Goal: Task Accomplishment & Management: Manage account settings

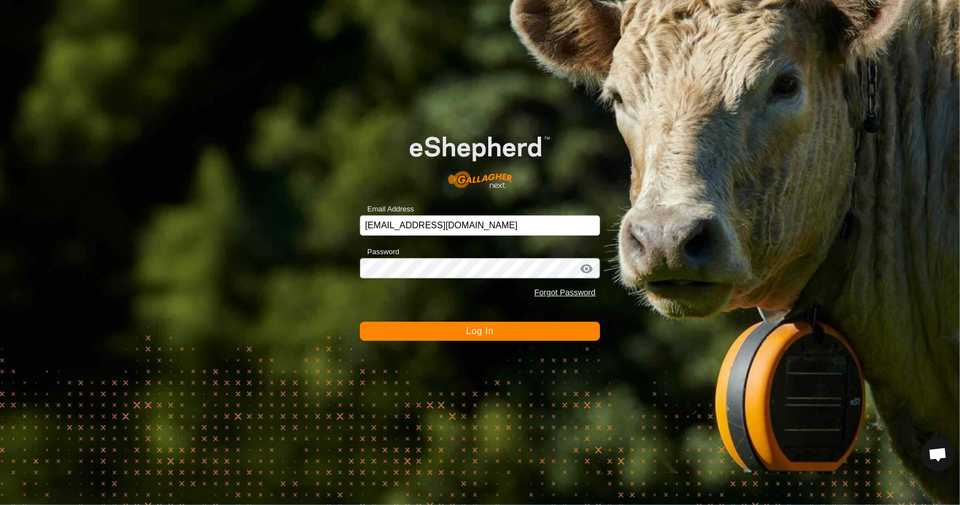
click at [504, 329] on button "Log In" at bounding box center [480, 331] width 240 height 19
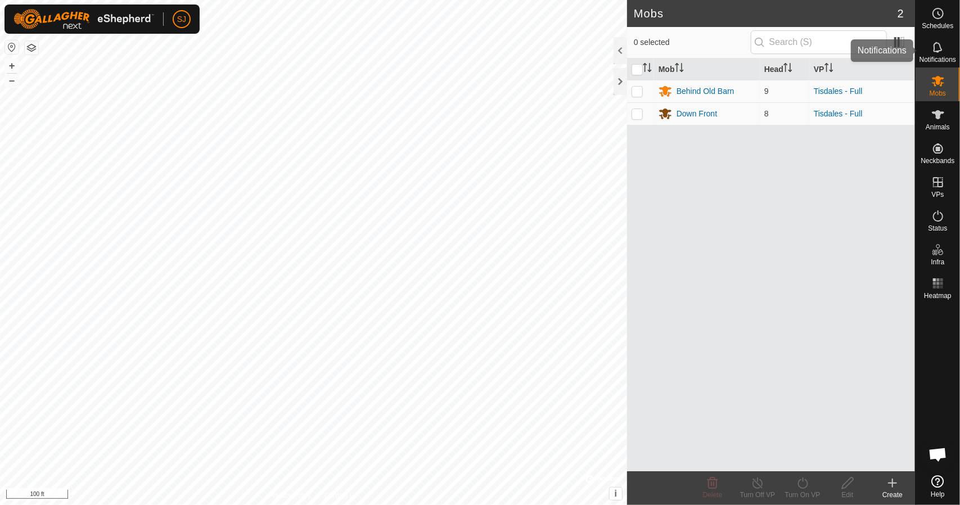
click at [925, 56] on span "Notifications" at bounding box center [938, 59] width 37 height 7
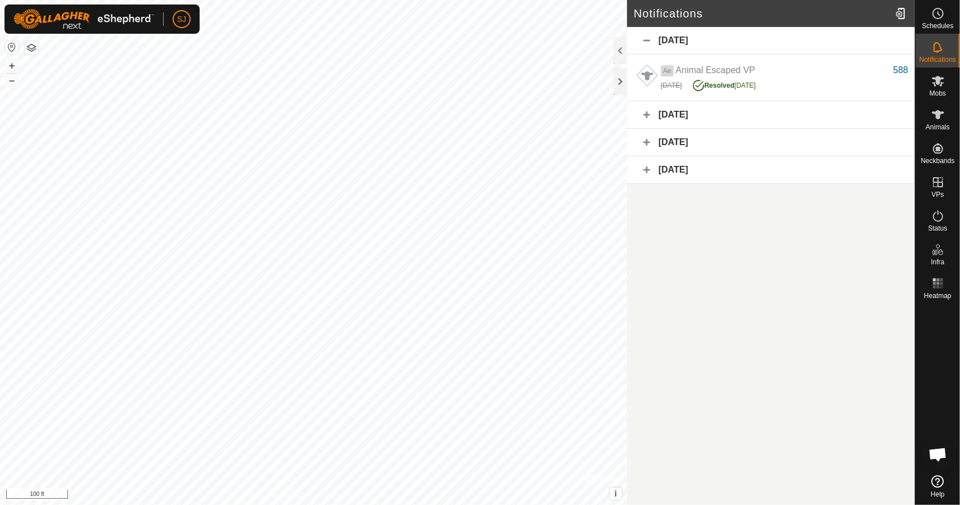
click at [644, 39] on div "4 October 2025" at bounding box center [771, 41] width 288 height 28
click at [945, 119] on es-animals-svg-icon at bounding box center [938, 115] width 20 height 18
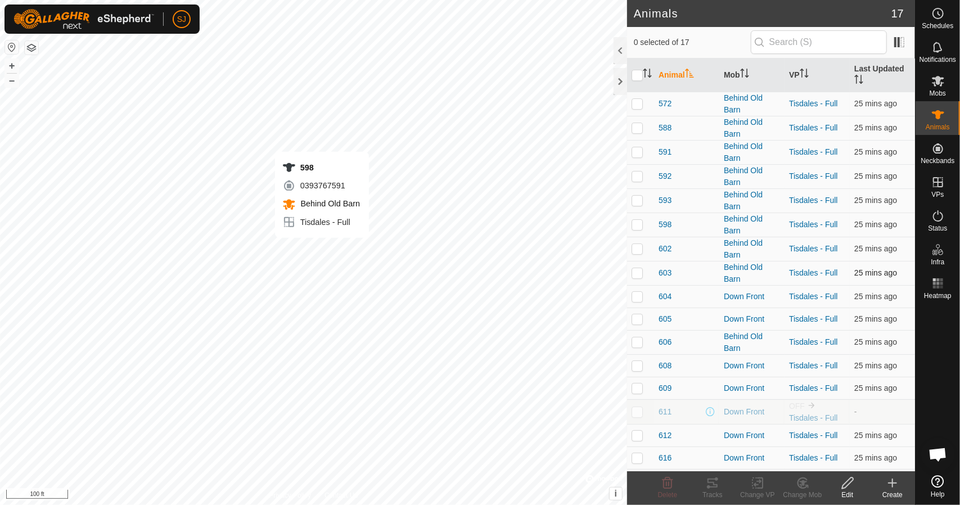
checkbox input "true"
click at [716, 488] on icon at bounding box center [712, 482] width 13 height 13
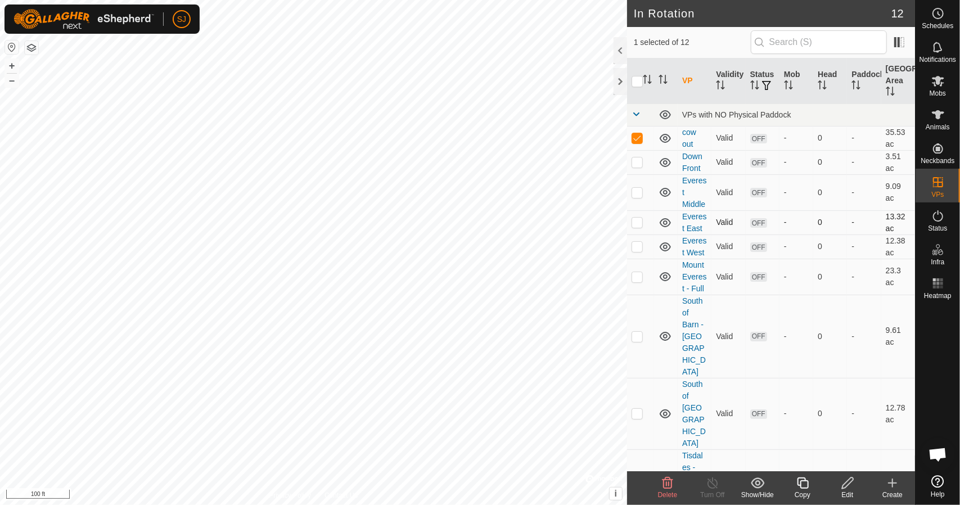
click at [639, 226] on p-checkbox at bounding box center [637, 222] width 11 height 9
click at [634, 227] on p-checkbox at bounding box center [637, 222] width 11 height 9
checkbox input "false"
click at [640, 140] on p-checkbox at bounding box center [637, 137] width 11 height 9
checkbox input "false"
